Goal: Find specific page/section: Find specific page/section

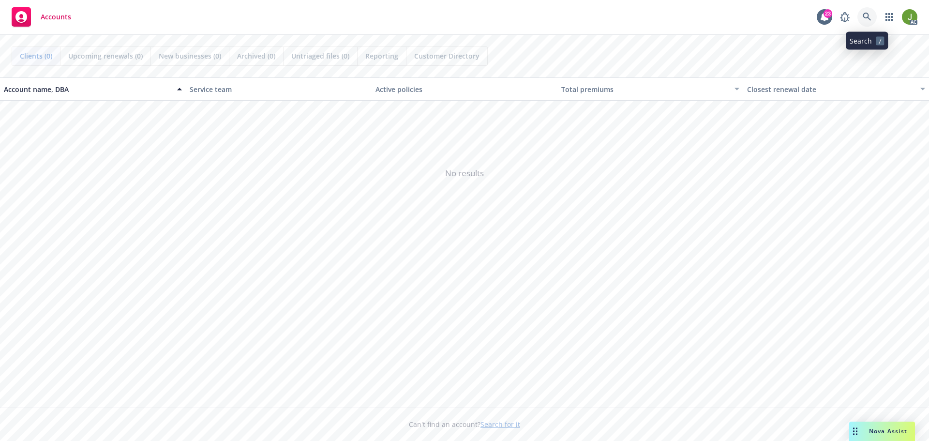
click at [862, 17] on link at bounding box center [867, 16] width 19 height 19
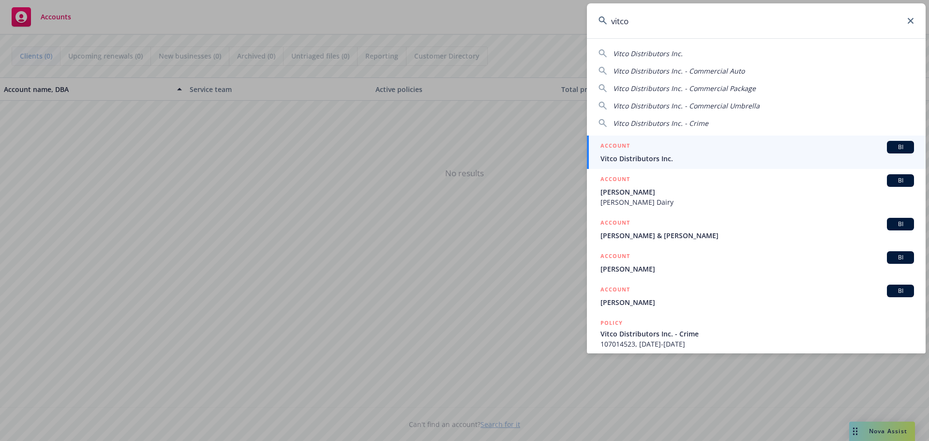
type input "vitco"
click at [697, 151] on div "ACCOUNT BI" at bounding box center [758, 147] width 314 height 13
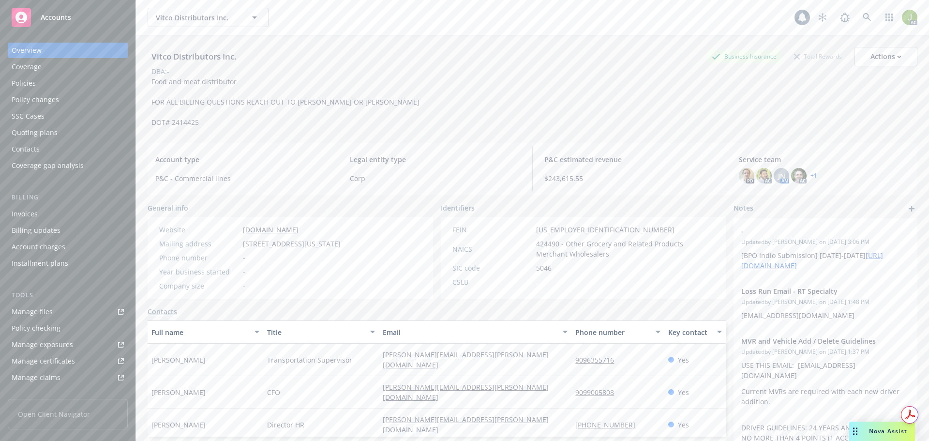
click at [88, 216] on div "Invoices" at bounding box center [68, 213] width 112 height 15
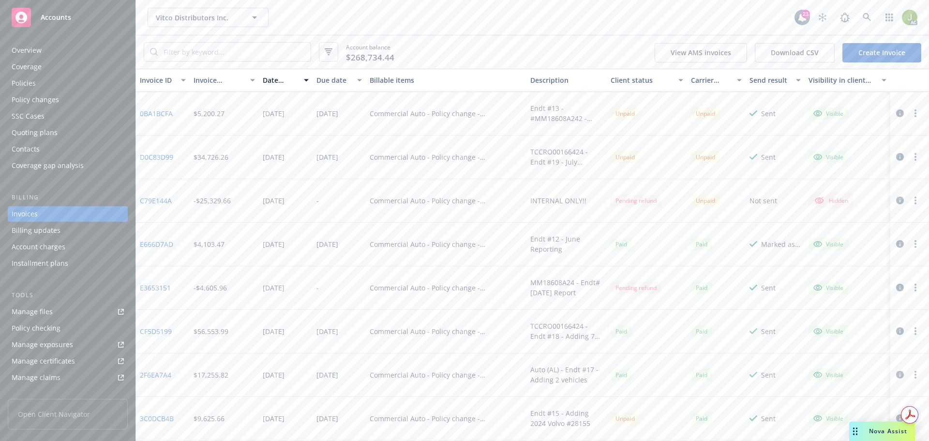
click at [896, 117] on icon "button" at bounding box center [900, 113] width 8 height 8
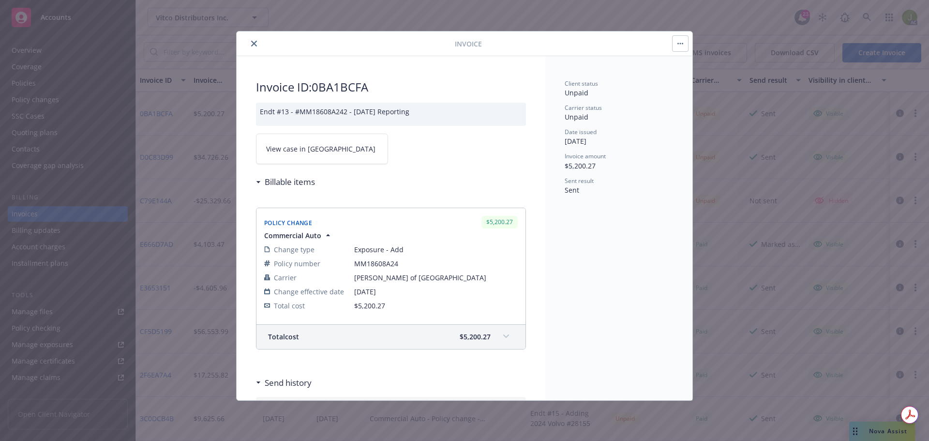
click at [318, 139] on link "View case in [GEOGRAPHIC_DATA]" at bounding box center [322, 149] width 132 height 30
